Goal: Browse casually: Explore the website without a specific task or goal

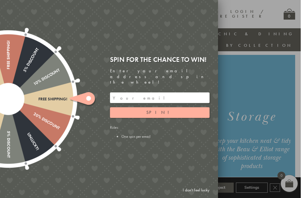
scroll to position [10, 0]
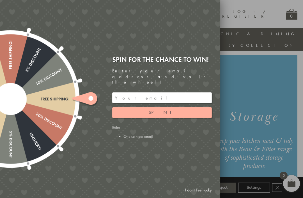
click at [203, 195] on link "I don't feel lucky" at bounding box center [198, 190] width 32 height 10
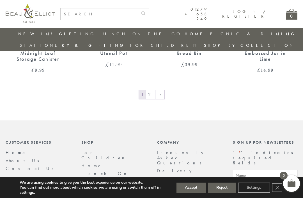
scroll to position [854, 0]
click at [160, 90] on link "→" at bounding box center [159, 94] width 9 height 9
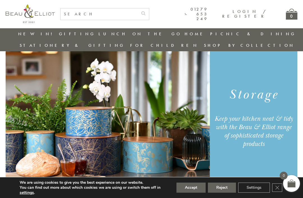
scroll to position [21, 0]
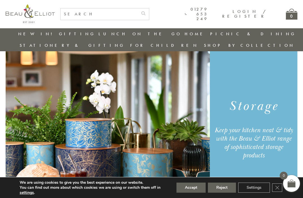
click at [224, 193] on button "Reject" at bounding box center [222, 188] width 28 height 10
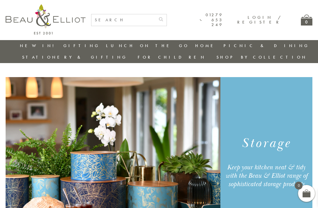
click at [272, 101] on link "Carnaby" at bounding box center [247, 103] width 50 height 5
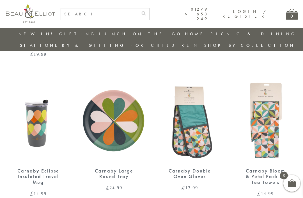
scroll to position [560, 1]
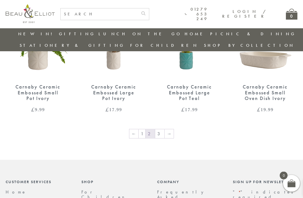
scroll to position [631, 0]
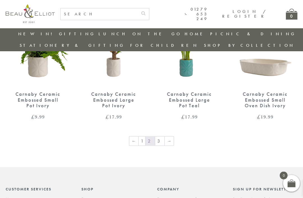
click at [167, 137] on link "→" at bounding box center [168, 141] width 9 height 9
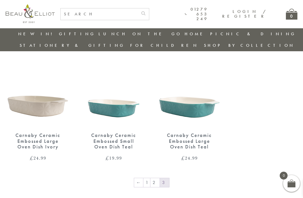
scroll to position [38, 0]
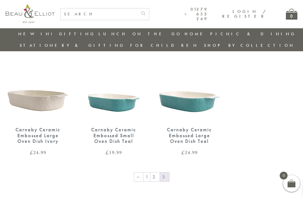
click at [148, 173] on link "1" at bounding box center [146, 177] width 7 height 9
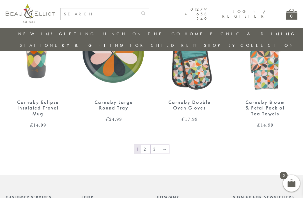
scroll to position [631, 0]
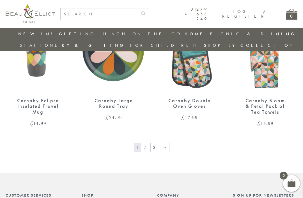
click at [164, 143] on link "→" at bounding box center [164, 147] width 9 height 9
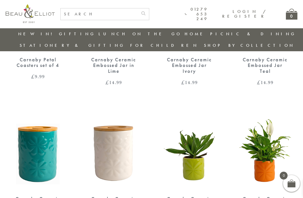
scroll to position [387, 0]
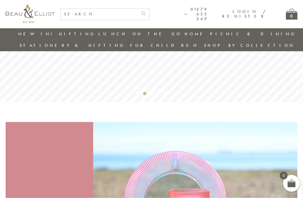
scroll to position [86, 0]
click at [260, 57] on link "[PERSON_NAME]" at bounding box center [234, 59] width 50 height 5
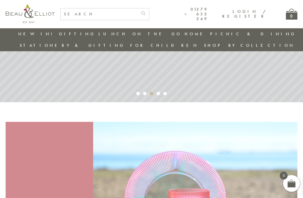
click at [260, 65] on link "[GEOGRAPHIC_DATA] and [GEOGRAPHIC_DATA]" at bounding box center [234, 72] width 50 height 15
click at [260, 82] on link "[GEOGRAPHIC_DATA]" at bounding box center [234, 84] width 50 height 5
click at [260, 97] on link "Strawberries & Cream" at bounding box center [234, 102] width 50 height 10
click at [260, 110] on link "Monogram" at bounding box center [234, 112] width 50 height 5
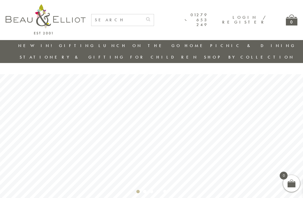
click at [260, 129] on link "[PERSON_NAME]" at bounding box center [234, 131] width 50 height 5
click at [260, 137] on link "Confetti" at bounding box center [234, 139] width 50 height 5
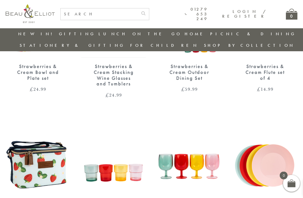
scroll to position [240, 0]
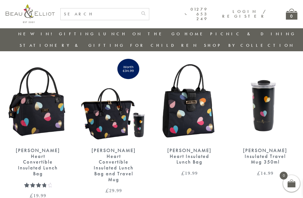
scroll to position [17, 0]
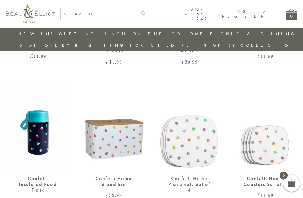
scroll to position [554, 6]
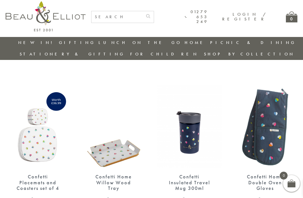
scroll to position [0, 6]
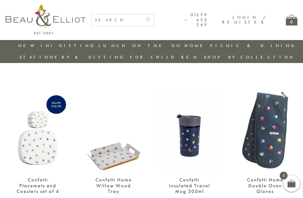
click at [260, 144] on link "Navy Broken-hearted" at bounding box center [234, 151] width 50 height 15
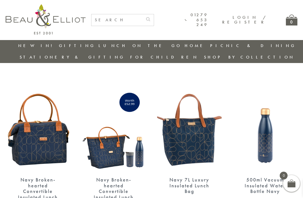
click at [260, 162] on link "Boho" at bounding box center [234, 164] width 50 height 5
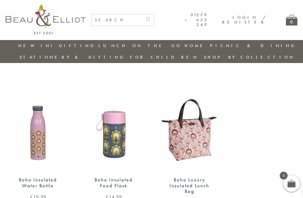
click at [260, 169] on link "[GEOGRAPHIC_DATA]" at bounding box center [234, 171] width 50 height 5
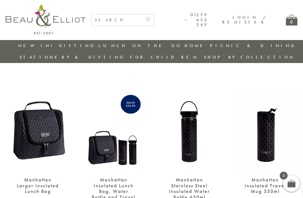
click at [260, 177] on link "St Ives" at bounding box center [234, 179] width 50 height 5
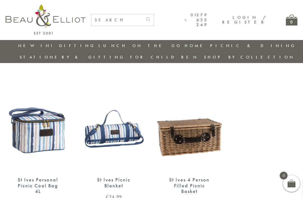
click at [260, 184] on link "Riviera" at bounding box center [234, 186] width 50 height 5
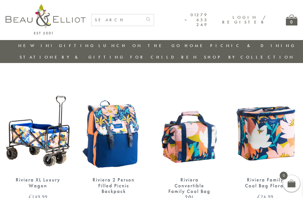
click at [260, 192] on link "Three Rivers" at bounding box center [234, 197] width 50 height 10
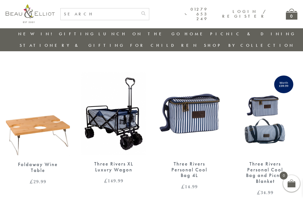
scroll to position [4, 0]
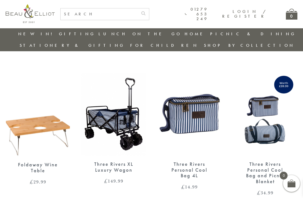
click at [260, 193] on link "Botanicals" at bounding box center [234, 195] width 50 height 5
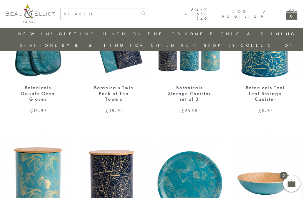
scroll to position [83, 0]
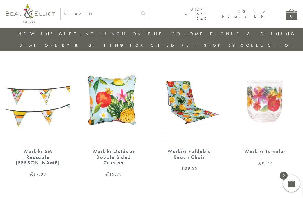
scroll to position [22, 0]
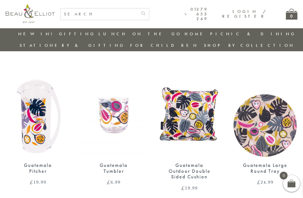
scroll to position [3, 1]
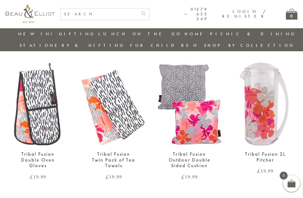
scroll to position [13, 0]
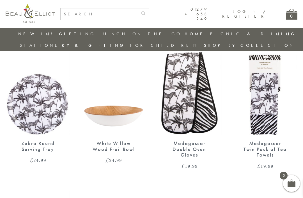
scroll to position [25, 0]
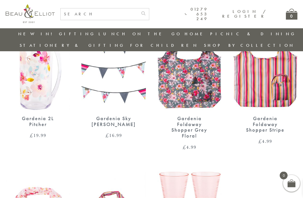
scroll to position [50, 0]
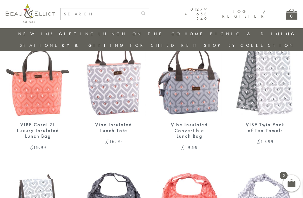
scroll to position [44, 0]
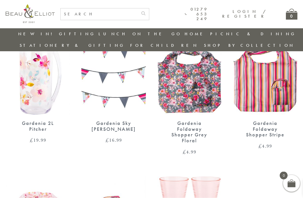
scroll to position [47, 0]
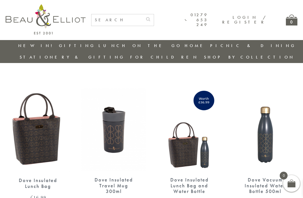
click at [260, 101] on link "Carnaby" at bounding box center [234, 103] width 50 height 5
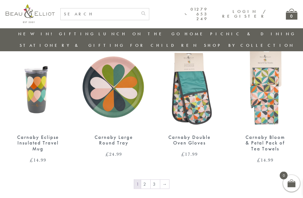
scroll to position [594, 0]
click at [162, 180] on link "→" at bounding box center [164, 184] width 9 height 9
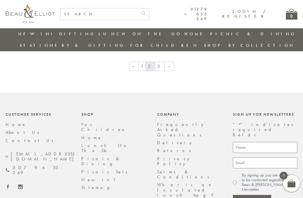
scroll to position [707, 0]
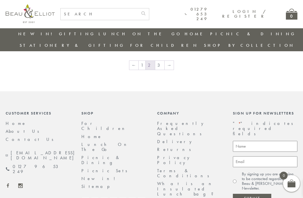
click at [168, 61] on link "→" at bounding box center [168, 65] width 9 height 9
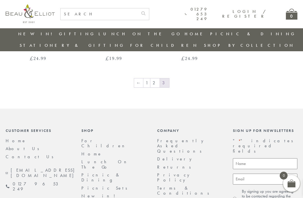
scroll to position [136, 0]
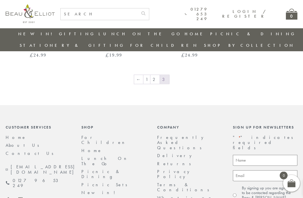
click at [156, 75] on link "2" at bounding box center [154, 79] width 9 height 9
